Goal: Navigation & Orientation: Find specific page/section

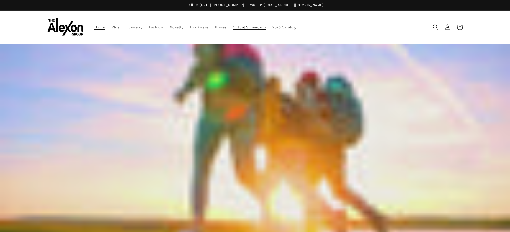
click at [245, 29] on span "Virtual Showroom" at bounding box center [249, 27] width 33 height 5
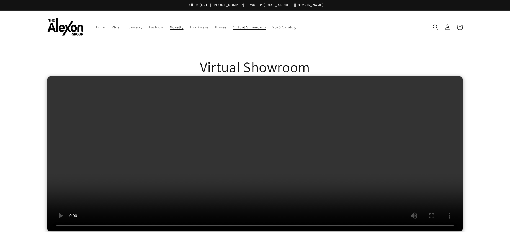
click at [174, 26] on span "Novelty" at bounding box center [177, 27] width 14 height 5
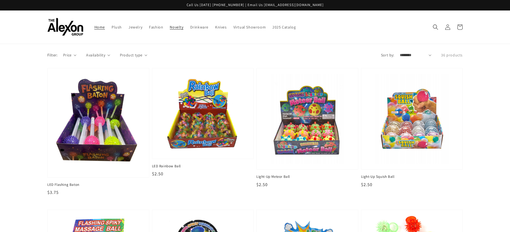
click at [97, 28] on span "Home" at bounding box center [99, 27] width 11 height 5
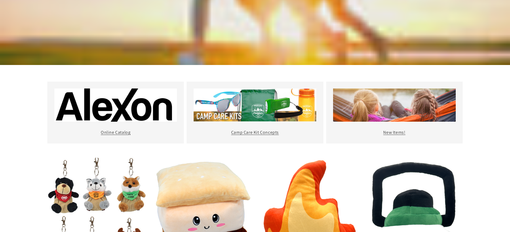
scroll to position [211, 0]
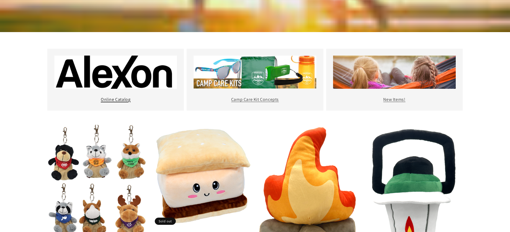
click at [112, 101] on link "Online Catalog" at bounding box center [116, 100] width 30 height 6
